Goal: Information Seeking & Learning: Learn about a topic

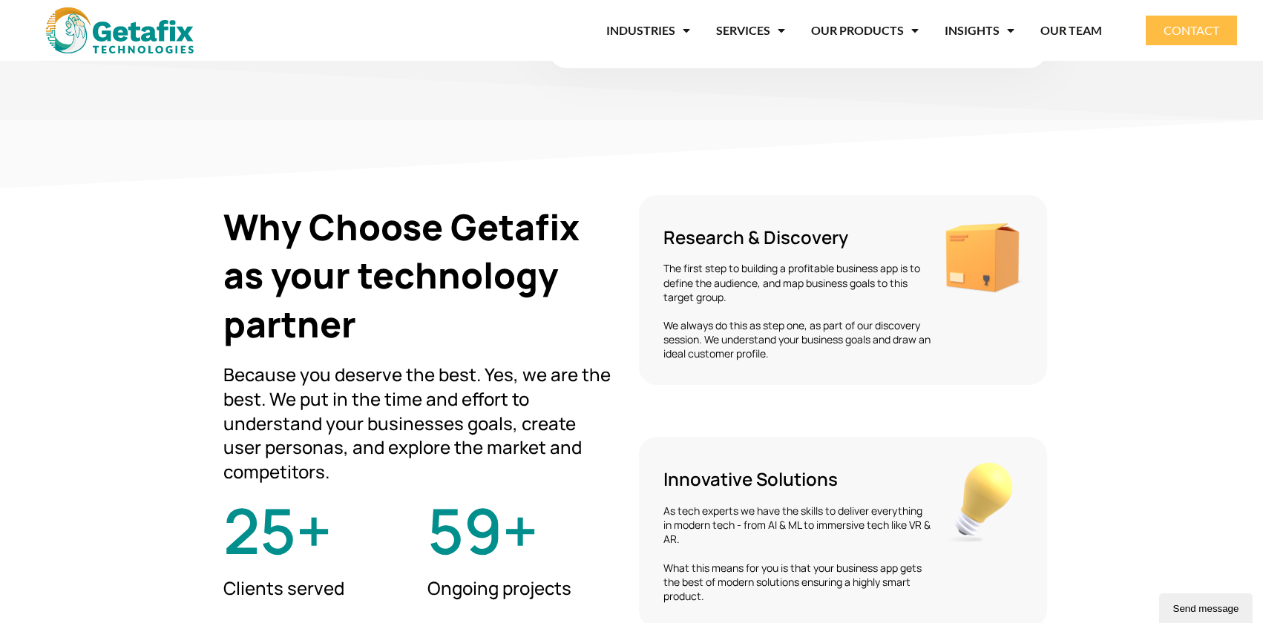
scroll to position [2592, 0]
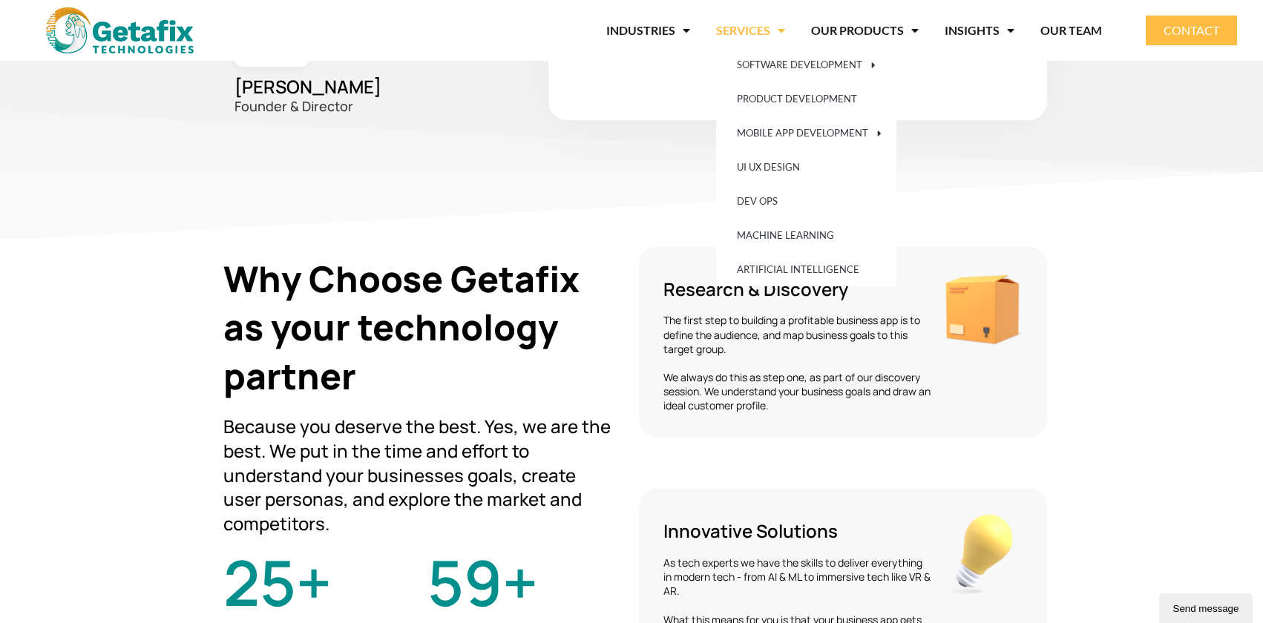
click at [780, 28] on span "Menu" at bounding box center [777, 30] width 15 height 27
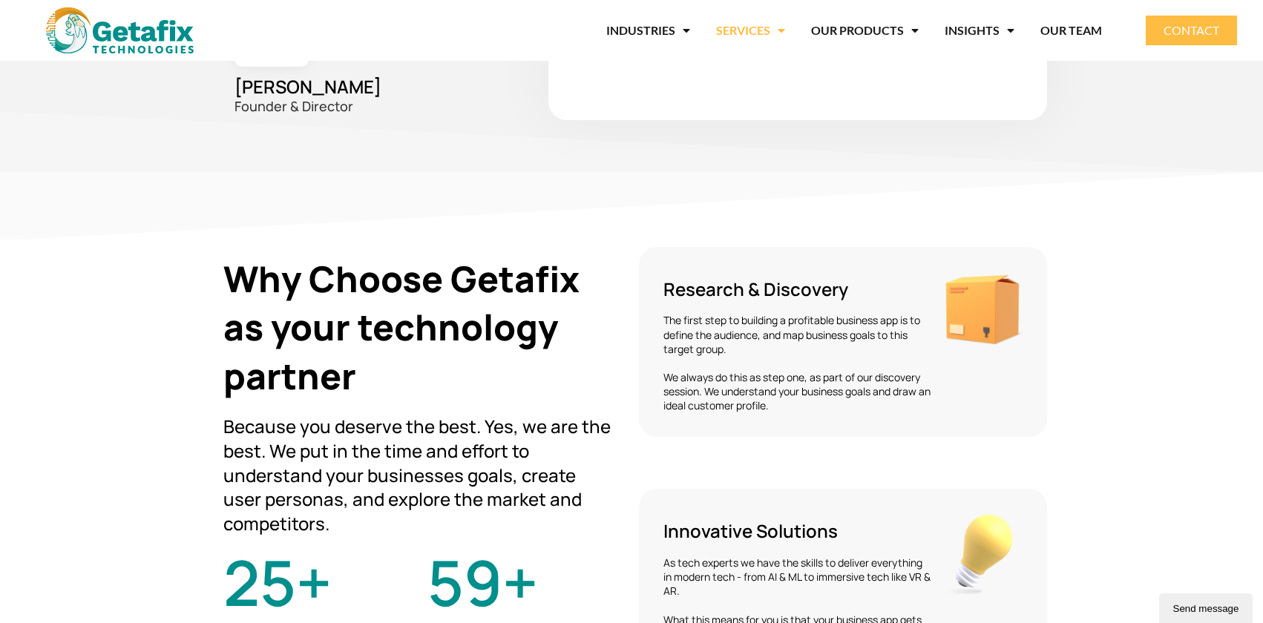
click at [780, 28] on span "Menu" at bounding box center [777, 30] width 15 height 27
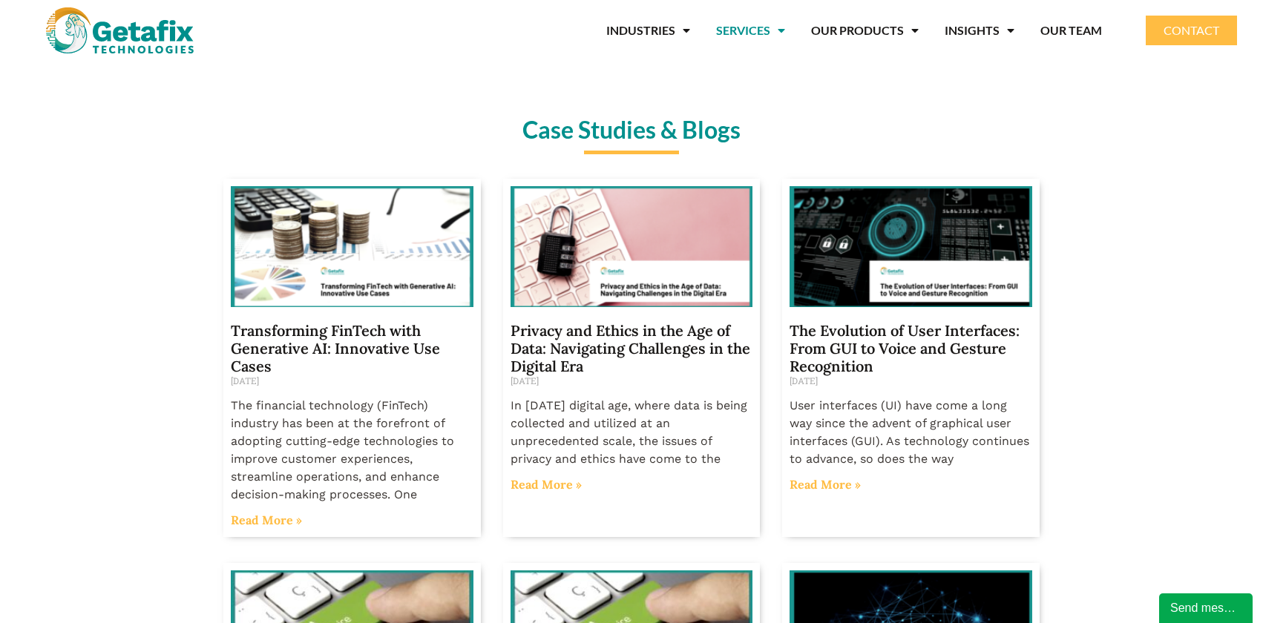
scroll to position [1001, 0]
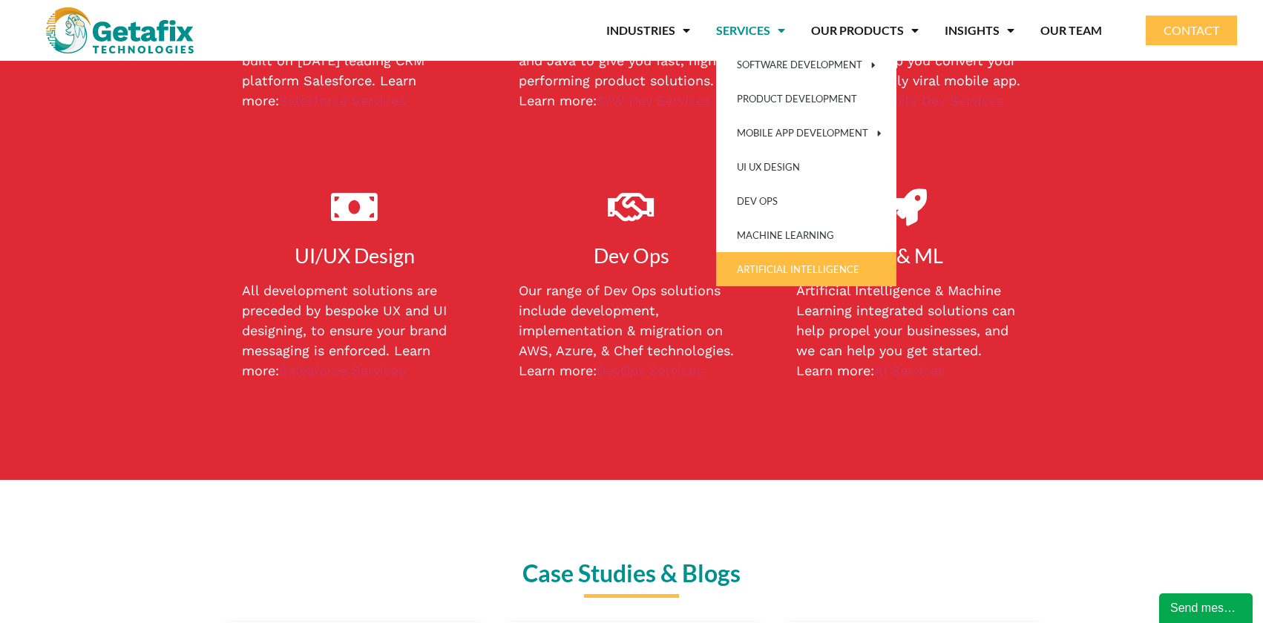
click at [745, 259] on link "ARTIFICIAL INTELLIGENCE" at bounding box center [806, 269] width 180 height 34
